Goal: Communication & Community: Connect with others

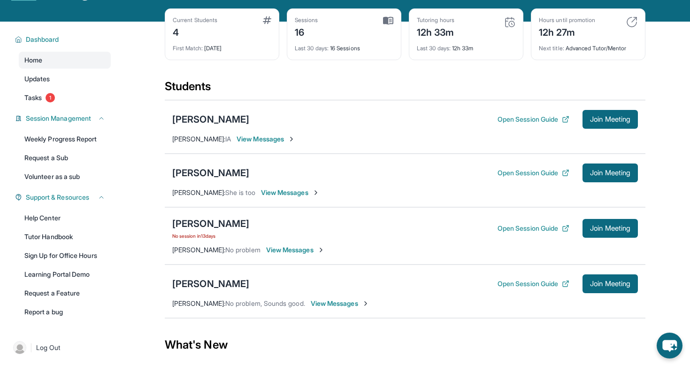
scroll to position [40, 0]
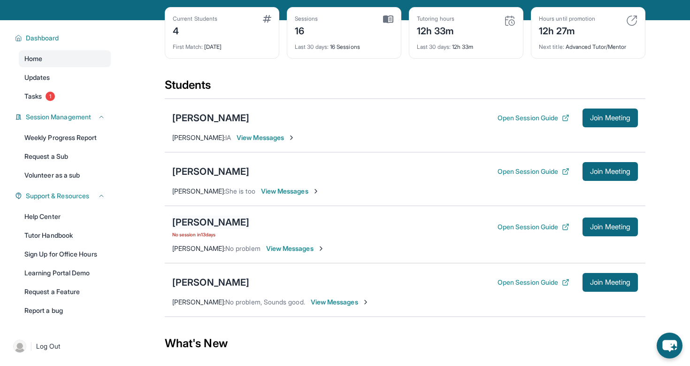
click at [205, 218] on div "[PERSON_NAME]" at bounding box center [210, 221] width 77 height 13
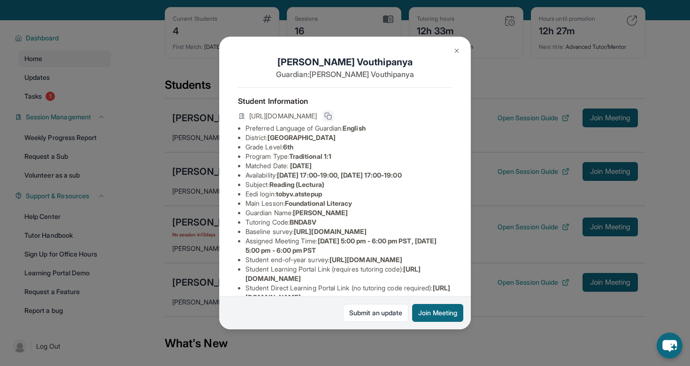
click at [332, 116] on icon at bounding box center [328, 116] width 8 height 8
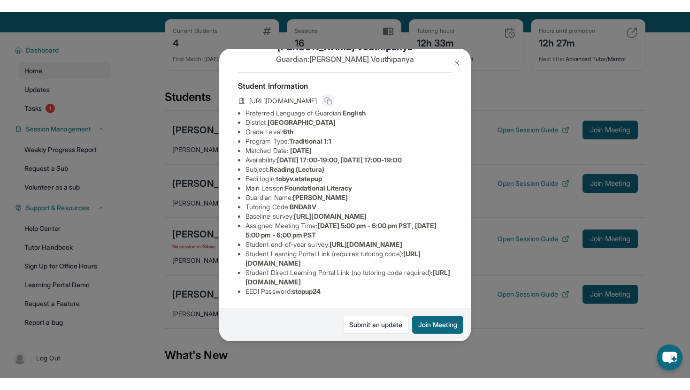
scroll to position [67, 0]
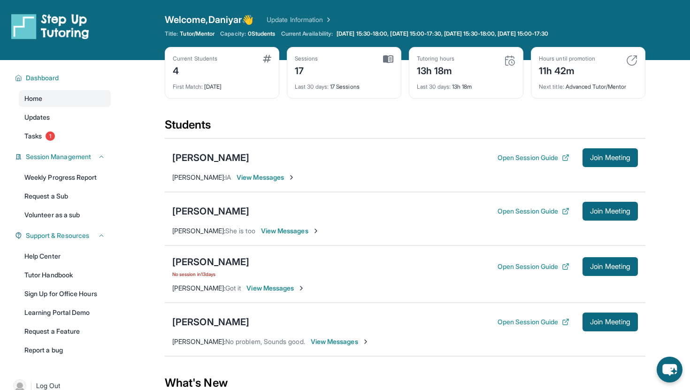
click at [216, 268] on div "Toby Vouthipanya No session in 13 days" at bounding box center [210, 266] width 77 height 23
click at [216, 266] on div "[PERSON_NAME]" at bounding box center [210, 261] width 77 height 13
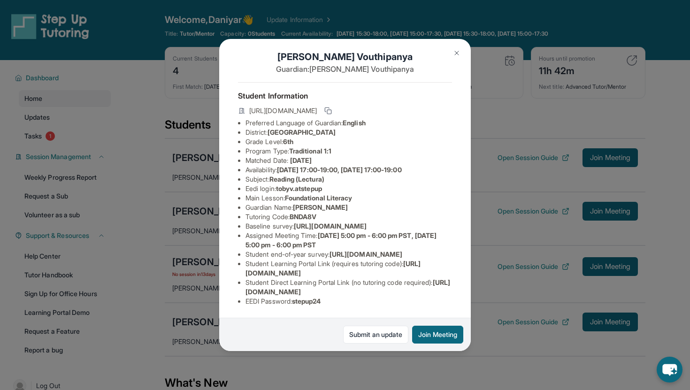
scroll to position [15, 0]
drag, startPoint x: 248, startPoint y: 228, endPoint x: 386, endPoint y: 248, distance: 139.0
click at [367, 230] on span "[URL][DOMAIN_NAME]" at bounding box center [330, 226] width 73 height 8
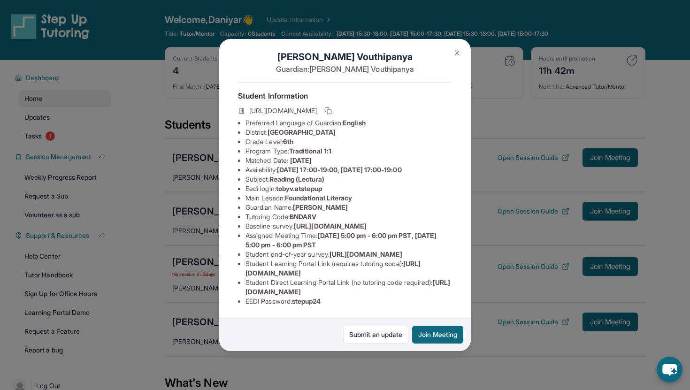
drag, startPoint x: 245, startPoint y: 227, endPoint x: 474, endPoint y: 244, distance: 228.7
click at [474, 244] on div "Toby Vouthipanya Guardian: Tony Vouthipanya Student Information https://student…" at bounding box center [345, 195] width 690 height 390
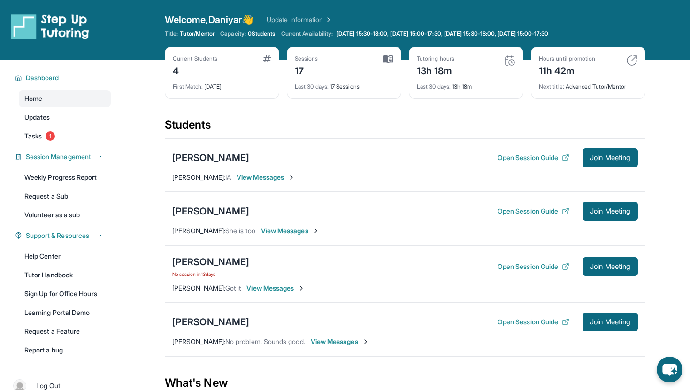
copy span "[URL][DOMAIN_NAME]"
click at [206, 265] on div "[PERSON_NAME]" at bounding box center [210, 261] width 77 height 13
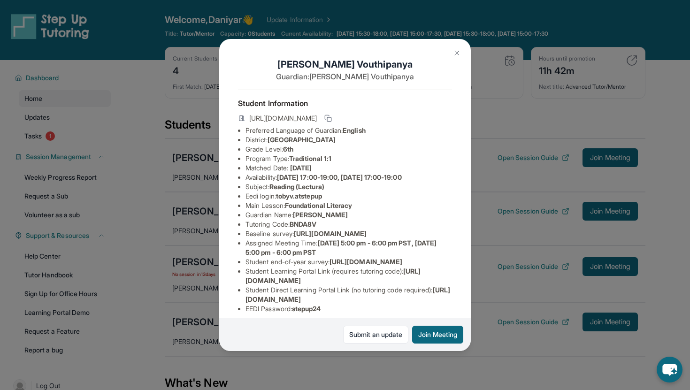
drag, startPoint x: 245, startPoint y: 244, endPoint x: 382, endPoint y: 279, distance: 141.0
click at [382, 279] on ul "Preferred Language of Guardian: English District: Berryessa Union School Distri…" at bounding box center [345, 220] width 214 height 188
click at [367, 237] on span "[URL][DOMAIN_NAME]" at bounding box center [330, 233] width 73 height 8
drag, startPoint x: 245, startPoint y: 243, endPoint x: 438, endPoint y: 260, distance: 193.7
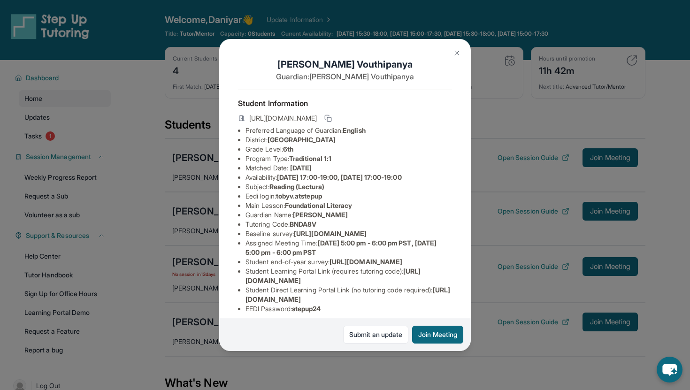
click at [438, 260] on div "Toby Vouthipanya Guardian: Tony Vouthipanya Student Information https://student…" at bounding box center [345, 195] width 252 height 312
copy span "[URL][DOMAIN_NAME]"
click at [294, 237] on span "[URL][DOMAIN_NAME]" at bounding box center [330, 233] width 73 height 8
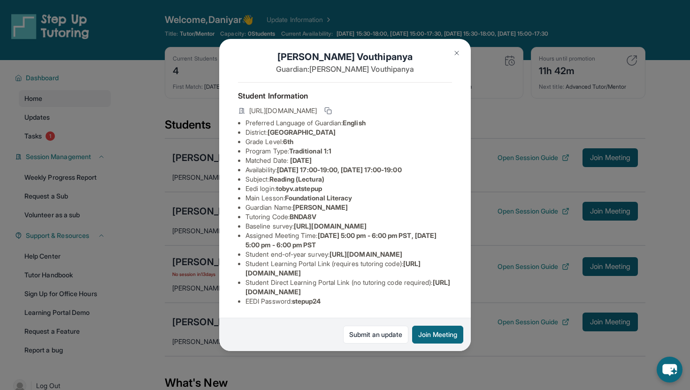
scroll to position [73, 8]
click at [289, 272] on span "[URL][DOMAIN_NAME]" at bounding box center [332, 268] width 175 height 17
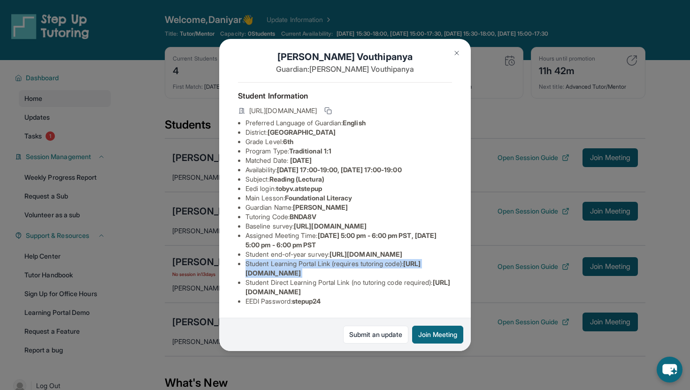
click at [289, 272] on span "[URL][DOMAIN_NAME]" at bounding box center [332, 268] width 175 height 17
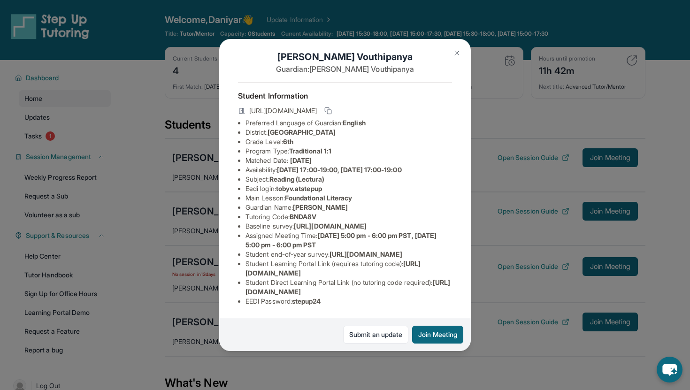
click at [289, 272] on span "[URL][DOMAIN_NAME]" at bounding box center [332, 268] width 175 height 17
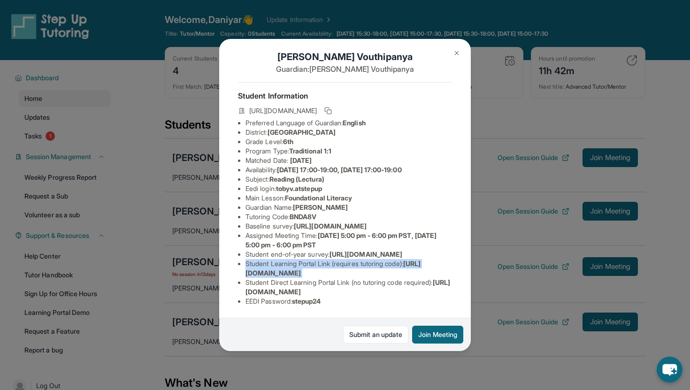
click at [289, 272] on span "[URL][DOMAIN_NAME]" at bounding box center [332, 268] width 175 height 17
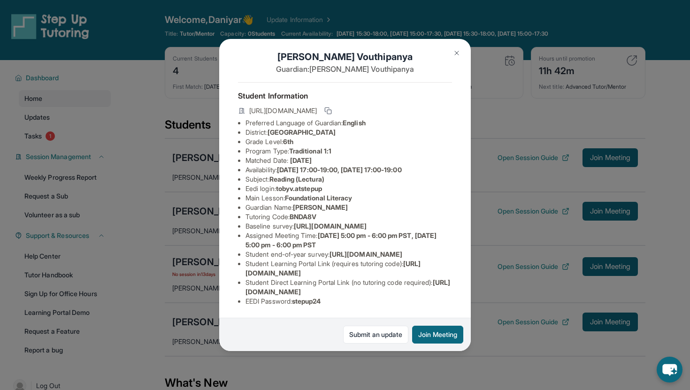
click at [288, 274] on span "[URL][DOMAIN_NAME]" at bounding box center [332, 268] width 175 height 17
click at [287, 274] on span "[URL][DOMAIN_NAME]" at bounding box center [332, 268] width 175 height 17
drag, startPoint x: 237, startPoint y: 275, endPoint x: 409, endPoint y: 270, distance: 171.8
click at [409, 270] on li "Student Learning Portal Link (requires tutoring code) : https://student-portal.…" at bounding box center [348, 268] width 206 height 19
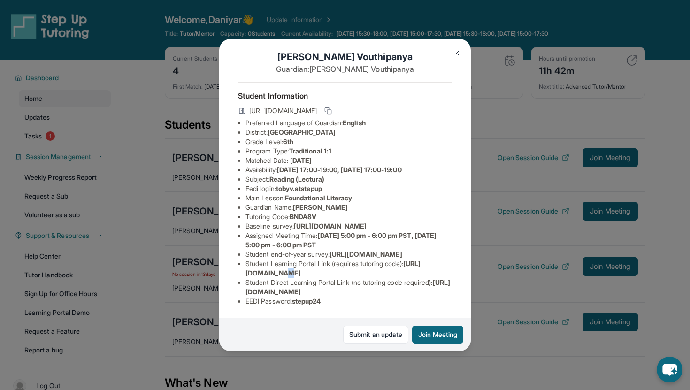
copy span "[URL][DOMAIN_NAME]"
click at [315, 292] on span "[URL][DOMAIN_NAME]" at bounding box center [347, 286] width 205 height 17
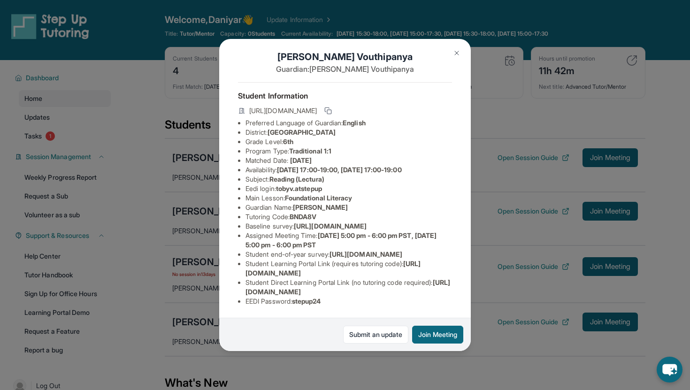
scroll to position [0, 8]
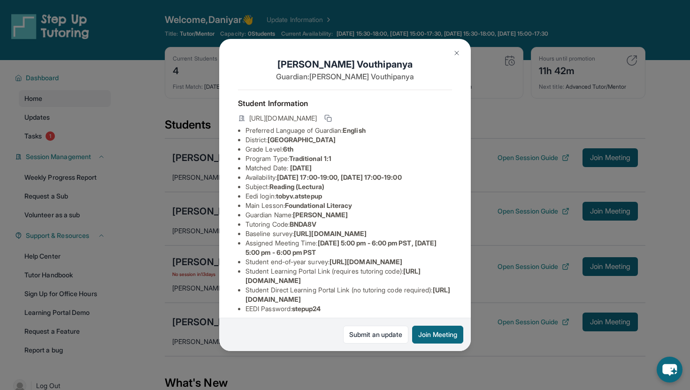
click at [552, 288] on div "Toby Vouthipanya Guardian: Tony Vouthipanya Student Information https://student…" at bounding box center [345, 195] width 690 height 390
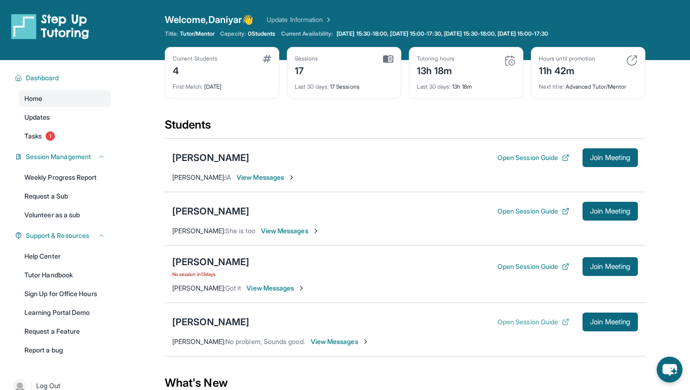
click at [562, 321] on icon at bounding box center [566, 322] width 8 height 8
click at [209, 320] on div "[PERSON_NAME]" at bounding box center [210, 321] width 77 height 13
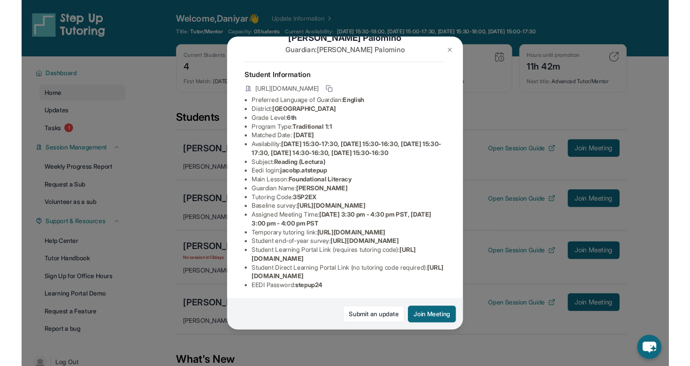
scroll to position [26, 0]
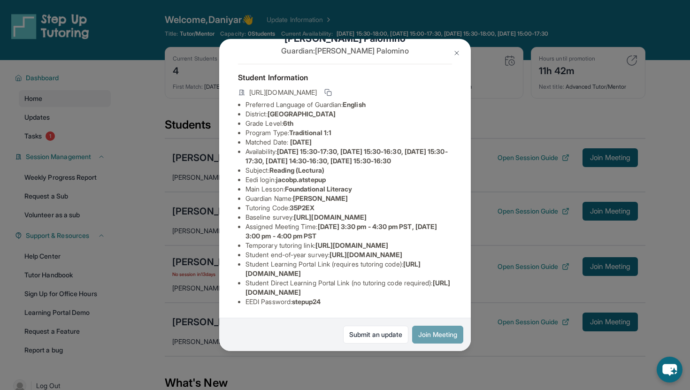
click at [449, 336] on button "Join Meeting" at bounding box center [437, 335] width 51 height 18
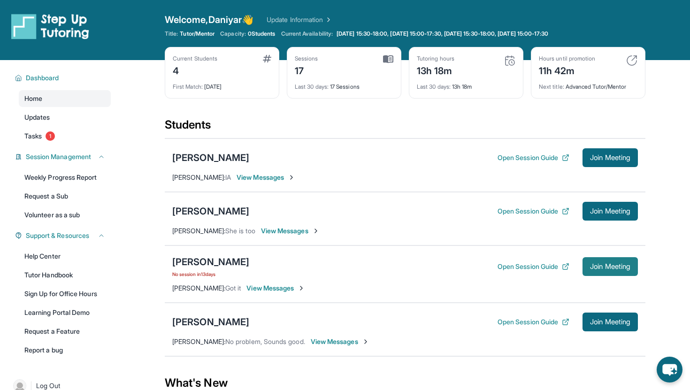
click at [604, 269] on span "Join Meeting" at bounding box center [610, 267] width 40 height 6
